Goal: Navigation & Orientation: Find specific page/section

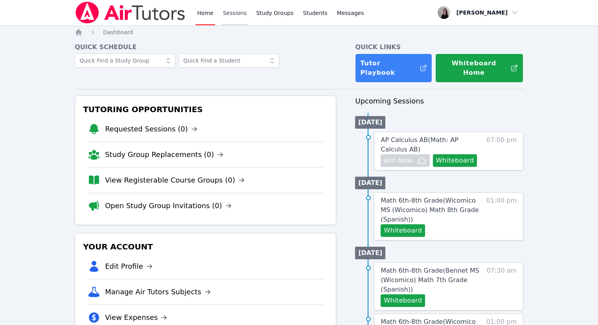
click at [234, 11] on link "Sessions" at bounding box center [234, 12] width 27 height 25
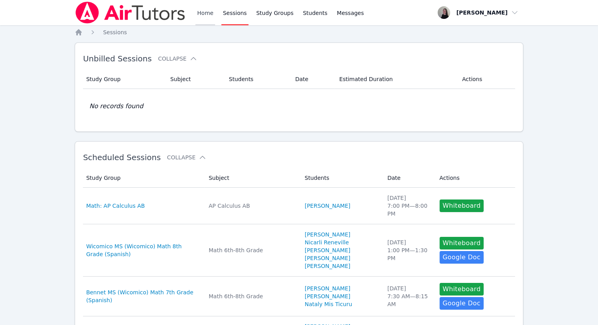
click at [207, 14] on link "Home" at bounding box center [205, 12] width 19 height 25
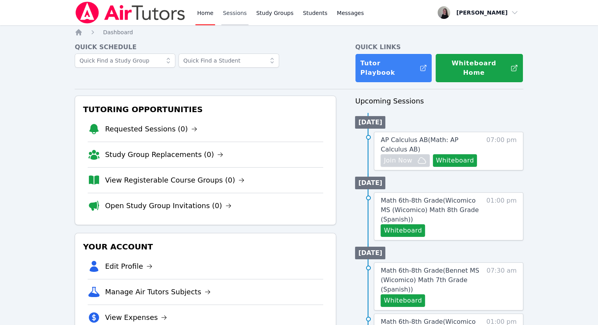
click at [235, 13] on link "Sessions" at bounding box center [234, 12] width 27 height 25
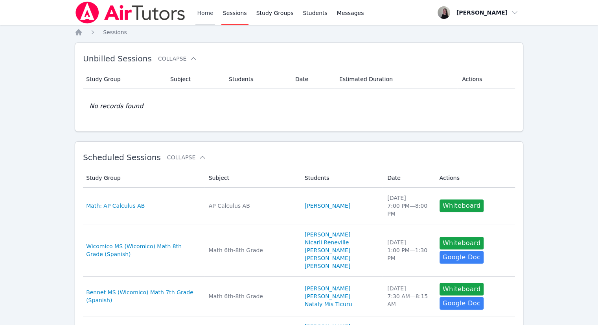
click at [207, 17] on link "Home" at bounding box center [205, 12] width 19 height 25
